Goal: Contribute content

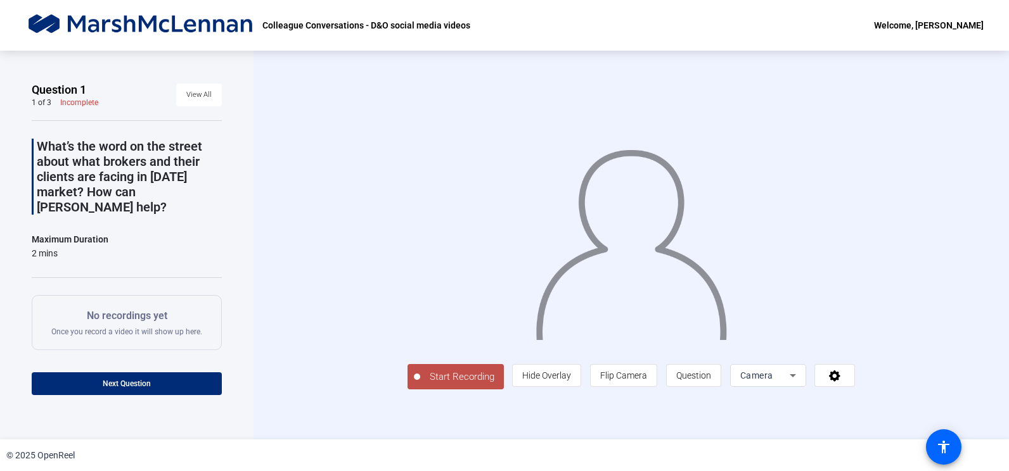
scroll to position [75, 0]
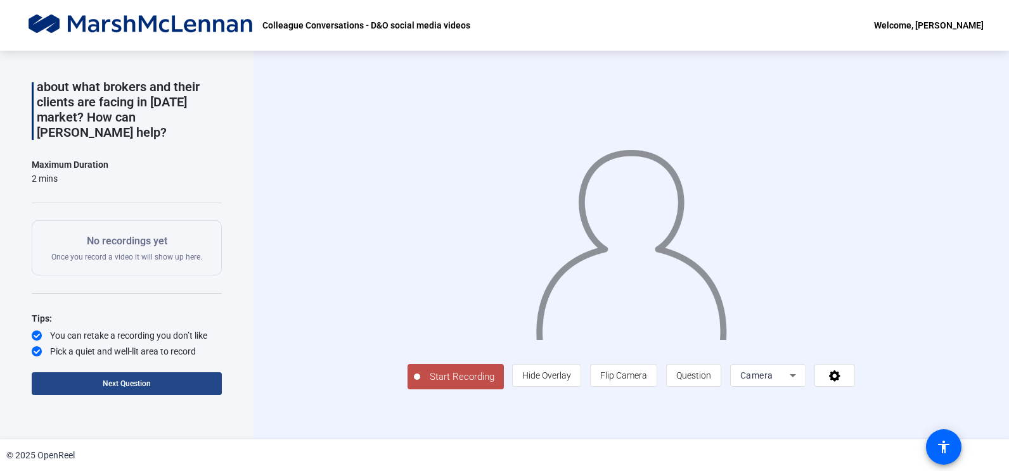
click at [137, 378] on span at bounding box center [127, 384] width 190 height 30
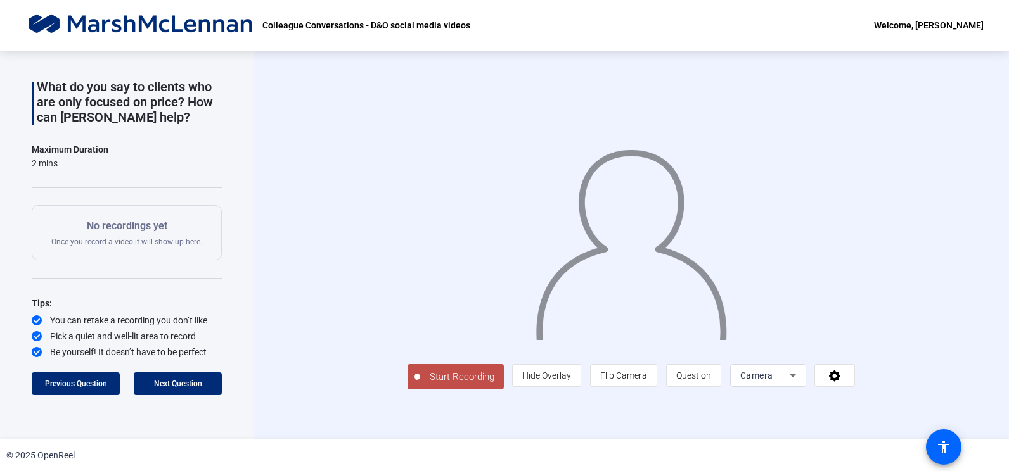
scroll to position [15, 0]
click at [842, 382] on icon at bounding box center [835, 375] width 15 height 13
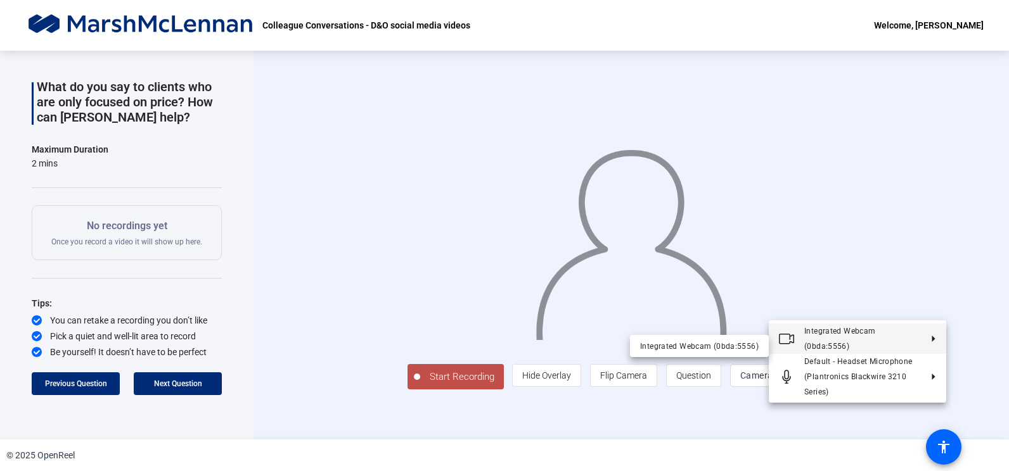
click at [986, 271] on div at bounding box center [504, 235] width 1009 height 471
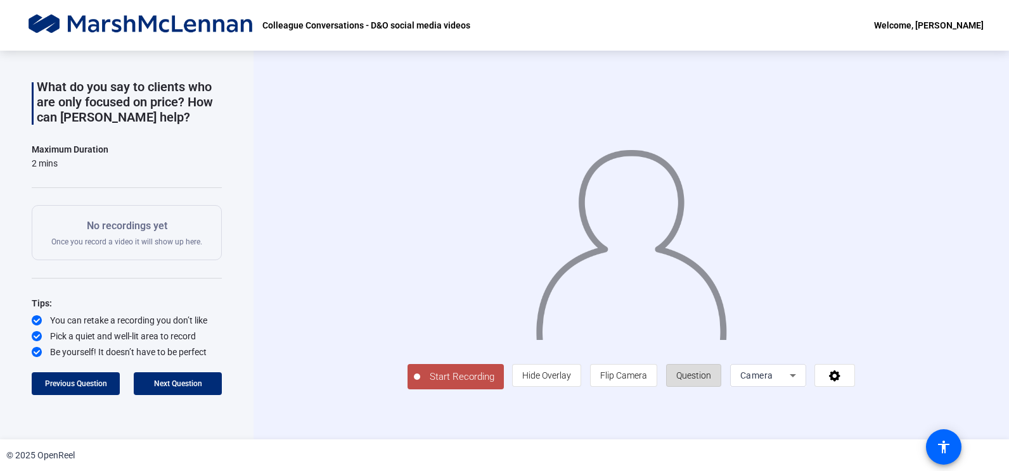
click at [711, 381] on span "Question" at bounding box center [693, 376] width 35 height 10
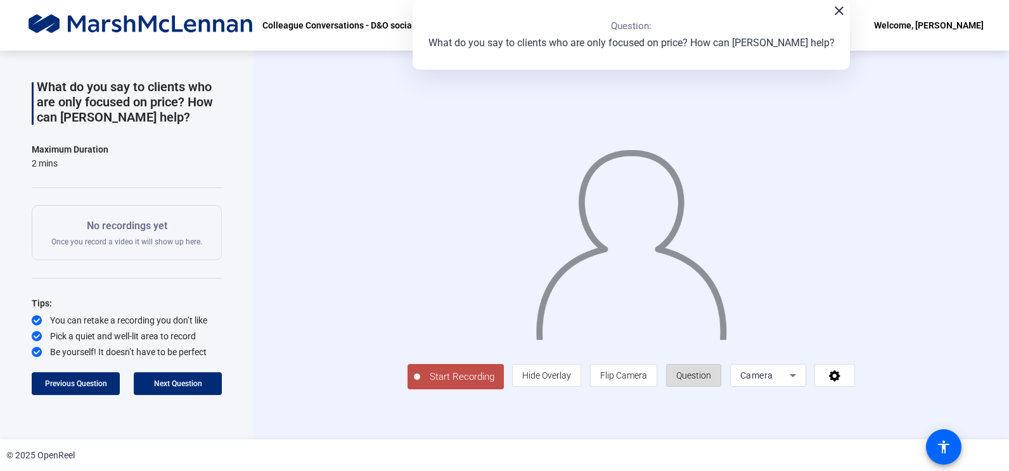
click at [711, 381] on span "Question" at bounding box center [693, 376] width 35 height 10
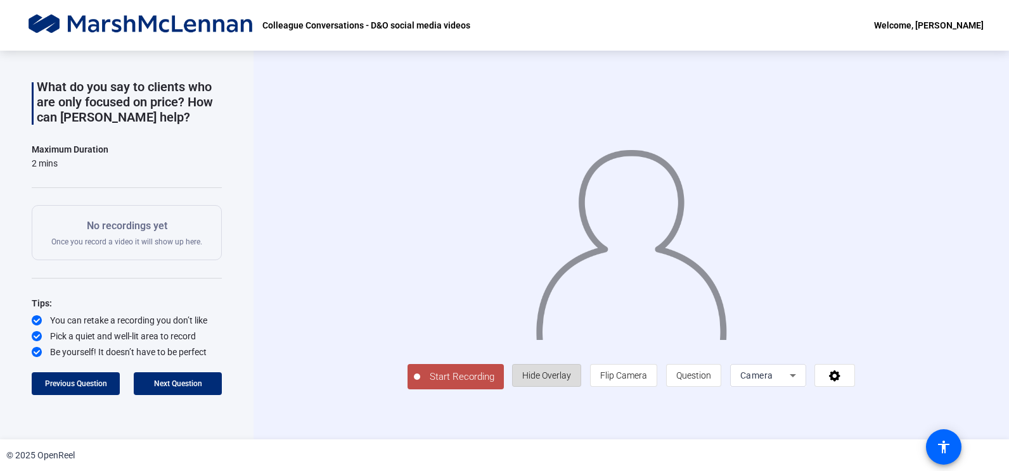
click at [571, 381] on span "Hide Overlay" at bounding box center [546, 376] width 49 height 10
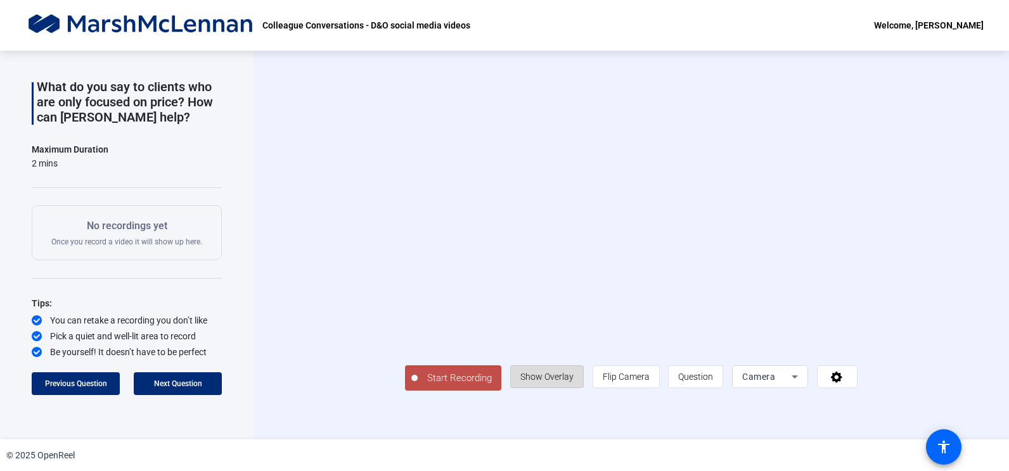
click at [574, 382] on span "Show Overlay" at bounding box center [546, 377] width 53 height 10
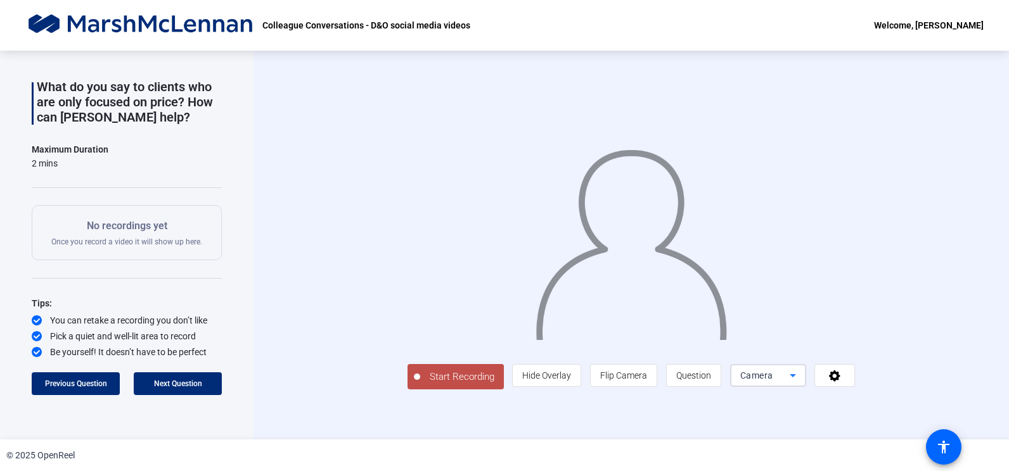
click at [800, 383] on icon at bounding box center [792, 375] width 15 height 15
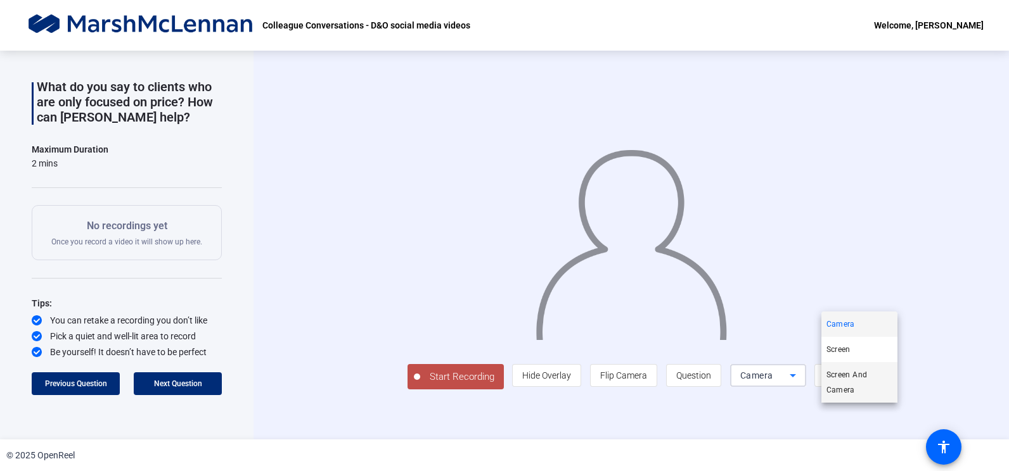
click at [846, 379] on span "Screen And Camera" at bounding box center [859, 383] width 66 height 30
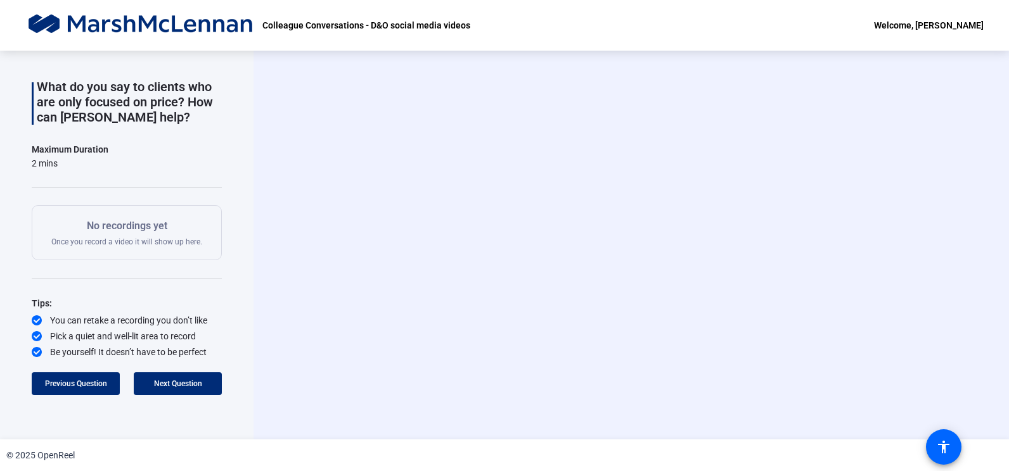
scroll to position [0, 0]
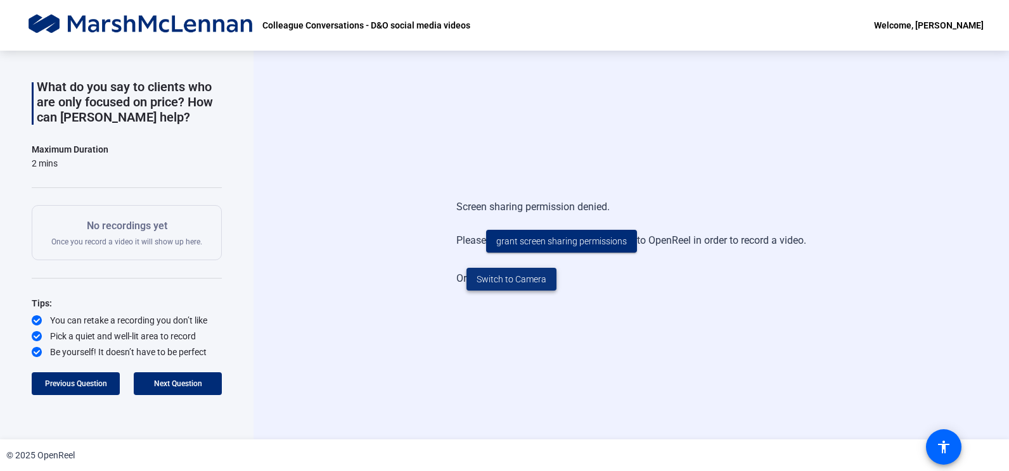
click at [522, 278] on span "Switch to Camera" at bounding box center [512, 279] width 70 height 13
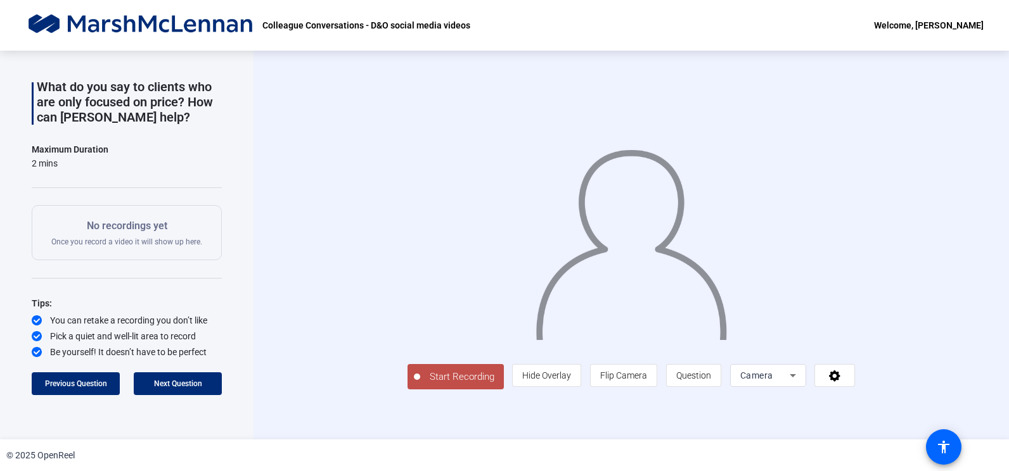
scroll to position [15, 0]
click at [420, 385] on span "Start Recording" at bounding box center [462, 377] width 84 height 15
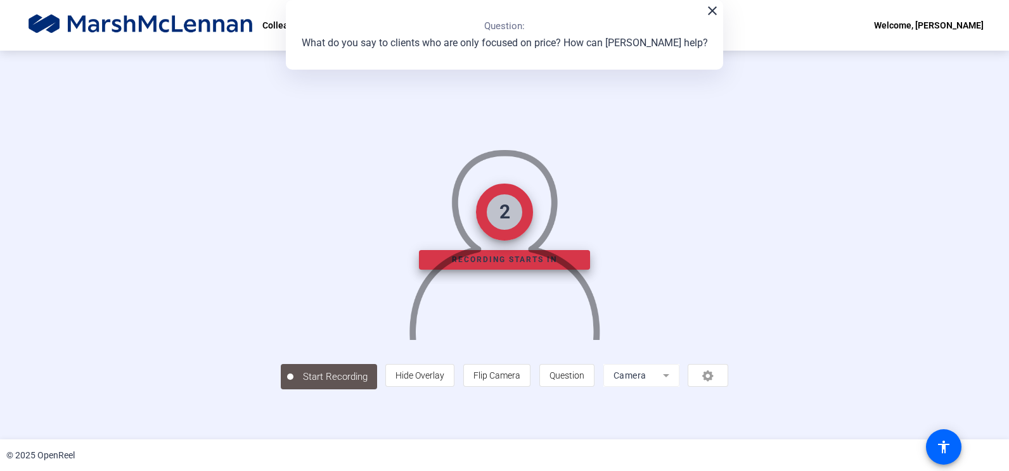
scroll to position [34, 0]
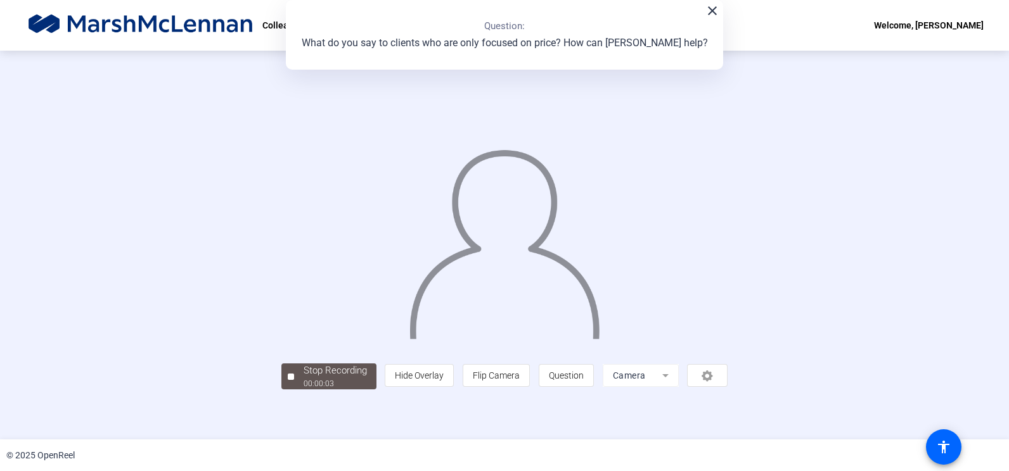
click at [707, 10] on mat-icon "close" at bounding box center [712, 10] width 15 height 15
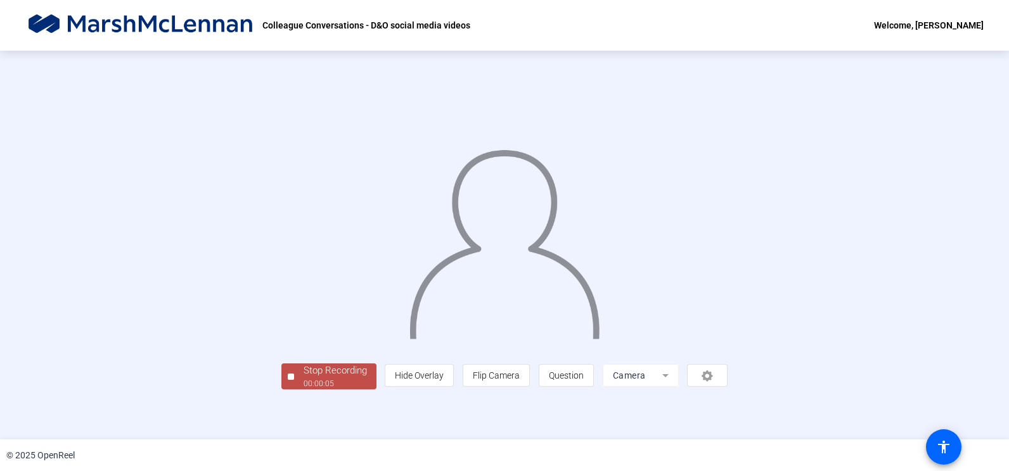
click at [294, 390] on span "Stop Recording 00:00:05" at bounding box center [335, 377] width 82 height 26
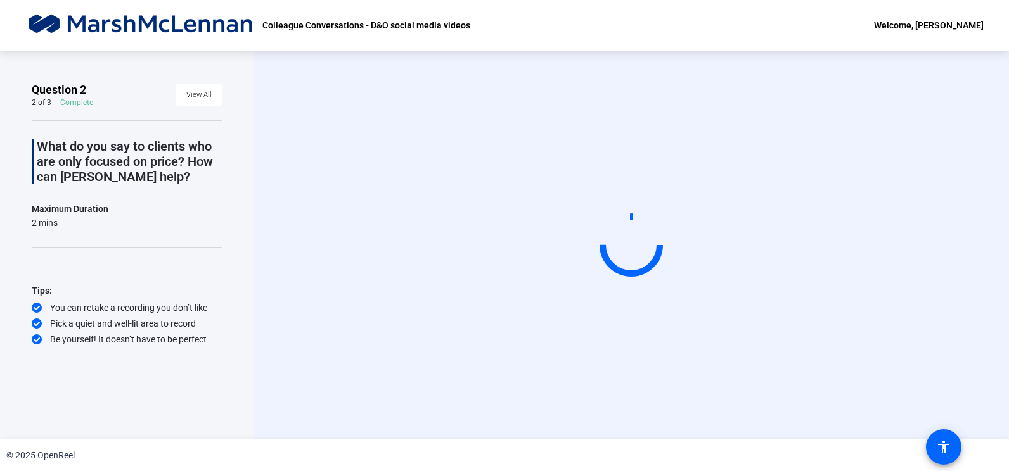
scroll to position [0, 0]
click at [285, 403] on div "Start Recording" at bounding box center [630, 245] width 755 height 389
click at [143, 25] on img at bounding box center [140, 25] width 231 height 25
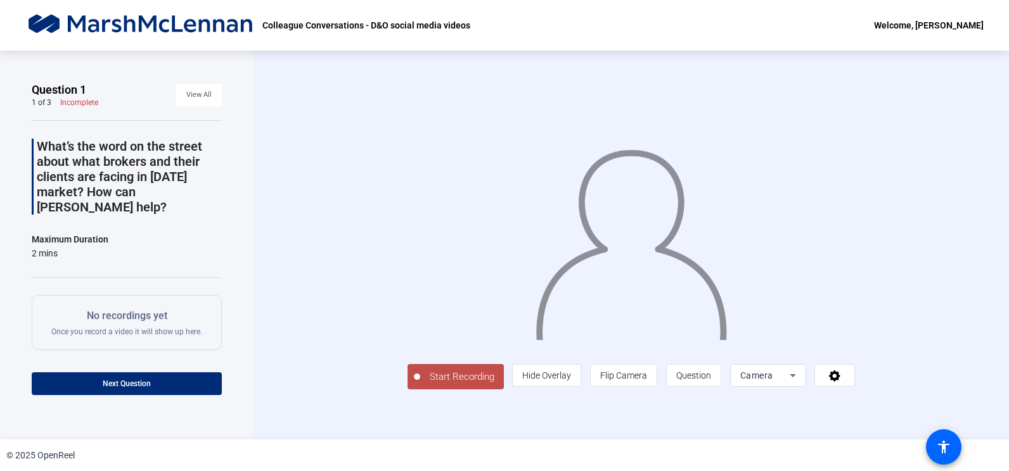
click at [920, 21] on div "Welcome, [PERSON_NAME]" at bounding box center [929, 25] width 110 height 15
click at [261, 160] on div at bounding box center [504, 235] width 1009 height 471
click at [351, 25] on p "Colleague Conversations - D&O social media videos" at bounding box center [366, 25] width 208 height 15
click at [449, 30] on p "Colleague Conversations - D&O social media videos" at bounding box center [366, 25] width 208 height 15
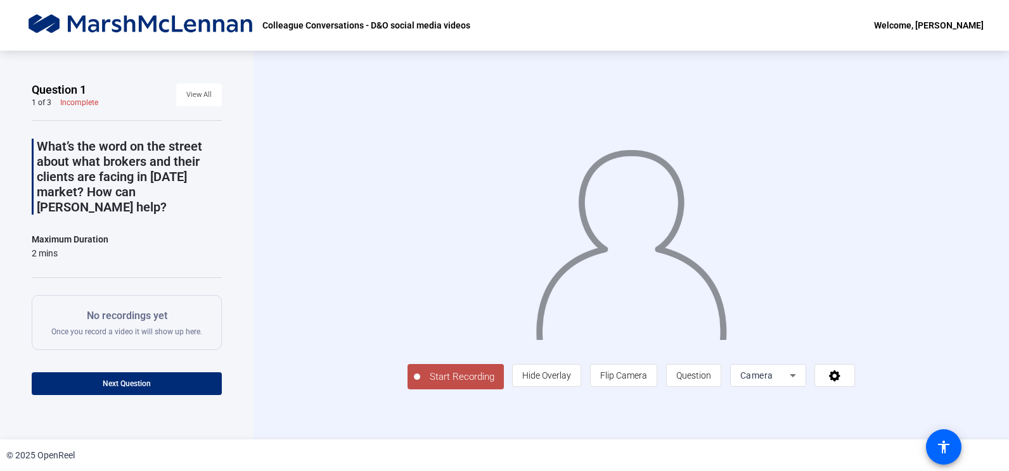
click at [952, 98] on div "Start Recording person Hide Overlay flip Flip Camera question_mark Question Cam…" at bounding box center [630, 245] width 755 height 389
